Goal: Information Seeking & Learning: Learn about a topic

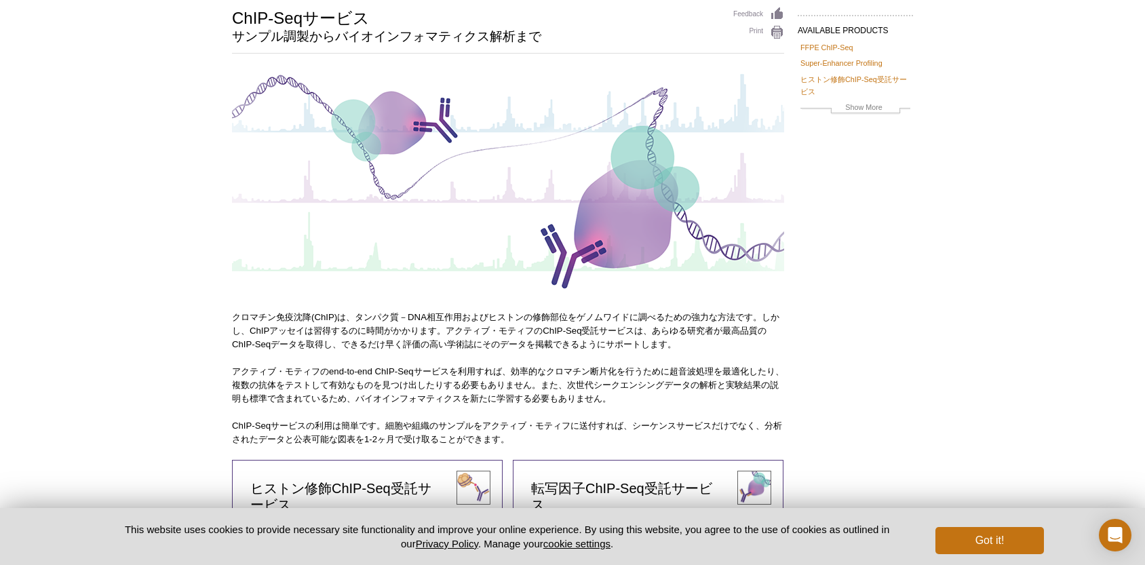
scroll to position [204, 0]
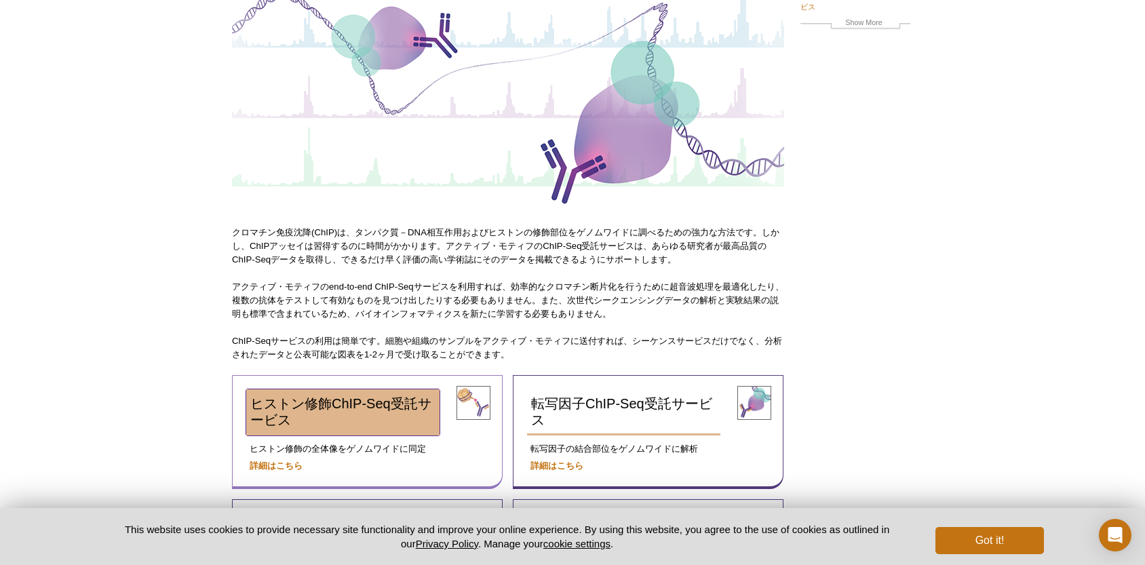
click at [351, 418] on link "ヒストン修飾ChIP-Seq受託サービス" at bounding box center [342, 412] width 193 height 46
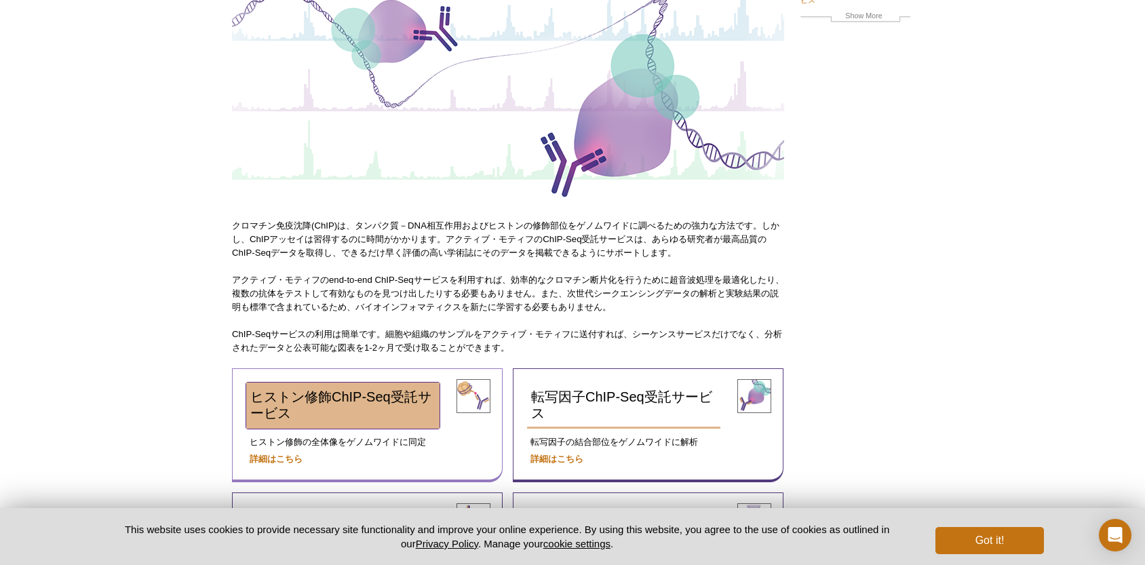
scroll to position [183, 0]
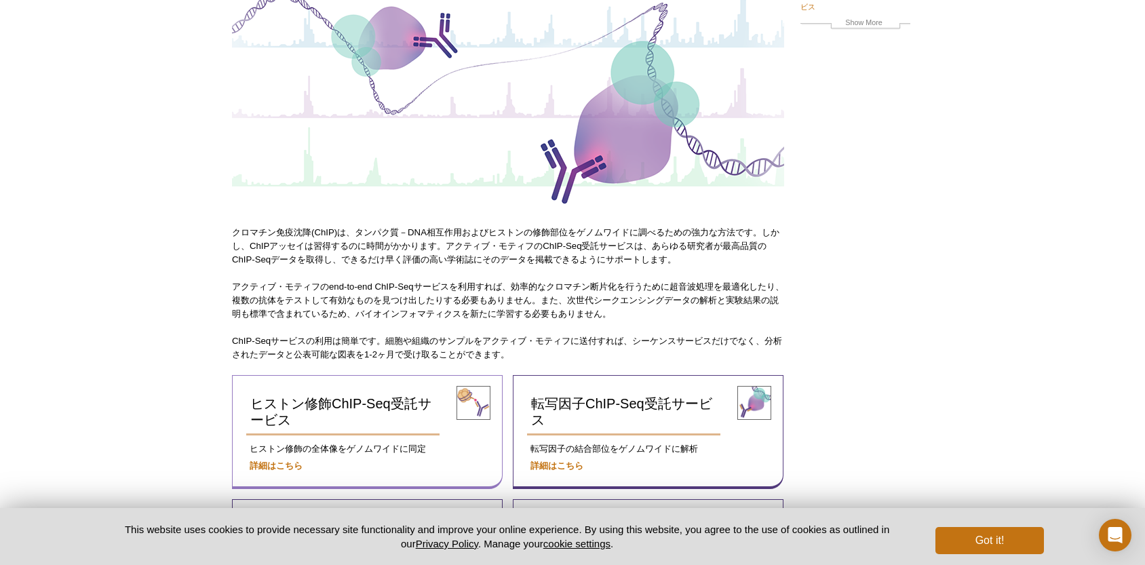
click at [358, 385] on div "ヒストン修飾ChIP-Seq受託サービス ヒストン修飾の全体像をゲノムワイドに同定 詳細はこちら" at bounding box center [367, 432] width 271 height 114
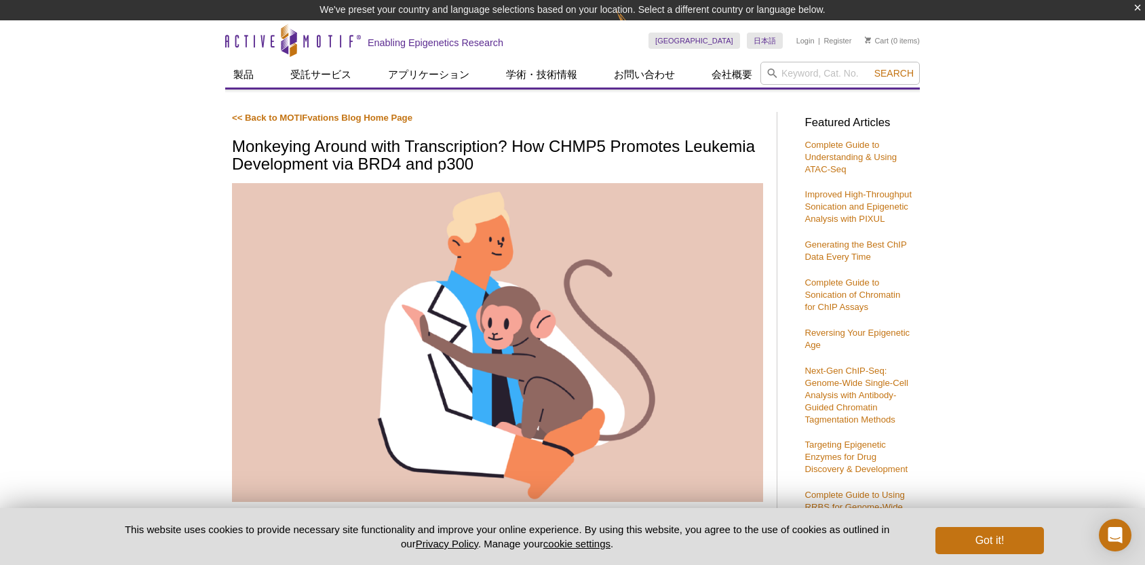
scroll to position [407, 0]
